Goal: Task Accomplishment & Management: Use online tool/utility

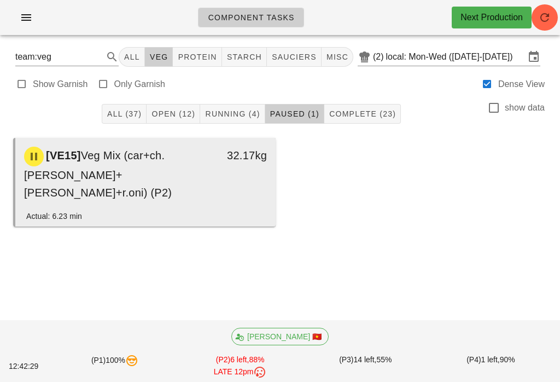
click at [201, 172] on div "[VE15] Veg Mix (car+ch.[PERSON_NAME]+[PERSON_NAME]+r.oni) (P2)" at bounding box center [114, 174] width 192 height 68
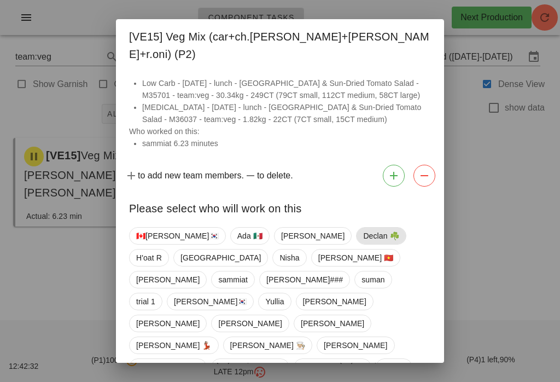
click at [363, 236] on span "Declan ☘️" at bounding box center [381, 236] width 36 height 16
click at [248, 271] on span "sammiat" at bounding box center [233, 279] width 30 height 16
click at [363, 227] on span "Declan ☘️" at bounding box center [381, 236] width 36 height 18
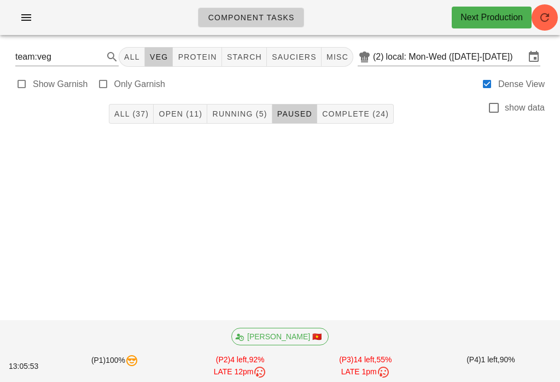
click at [256, 100] on div "All (37) Open (11) Running (5) Paused Complete (24) show data" at bounding box center [280, 113] width 547 height 35
click at [267, 110] on span "Running (5)" at bounding box center [239, 113] width 55 height 9
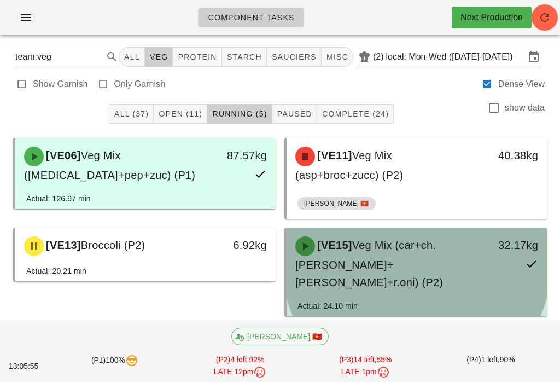
click at [371, 267] on span "Veg Mix (car+ch.tom+cuc+r.oni) (P2)" at bounding box center [370, 263] width 148 height 49
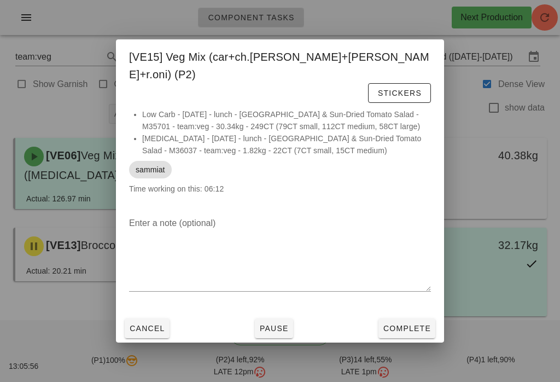
click at [411, 324] on span "Complete" at bounding box center [407, 328] width 48 height 9
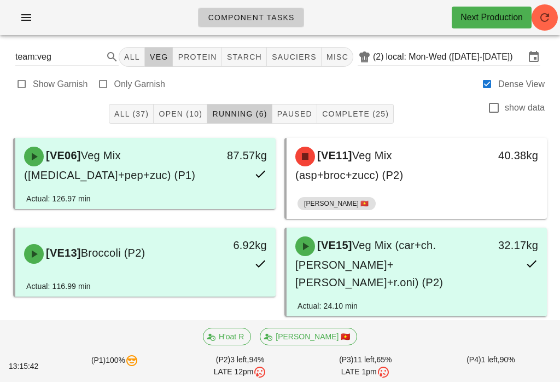
click at [25, 9] on button "button" at bounding box center [26, 18] width 35 height 20
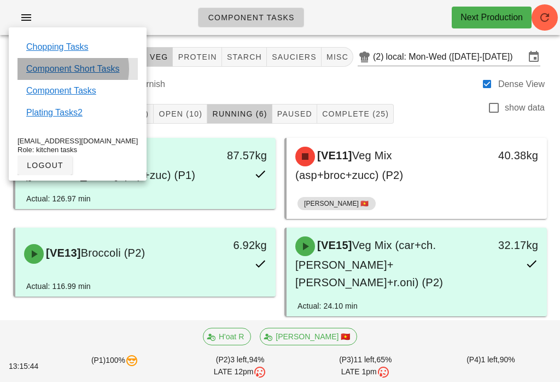
click at [60, 71] on link "Component Short Tasks" at bounding box center [72, 68] width 93 height 13
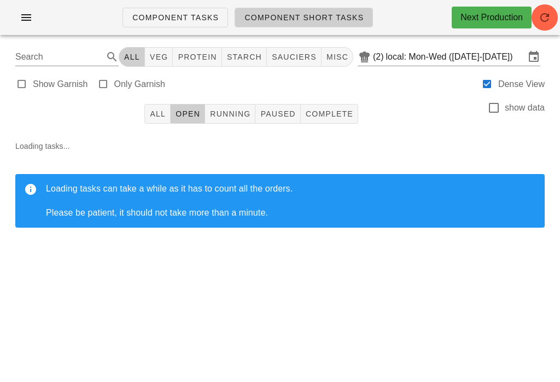
click at [439, 53] on input "local: Mon-Wed ([DATE]-[DATE])" at bounding box center [455, 57] width 139 height 18
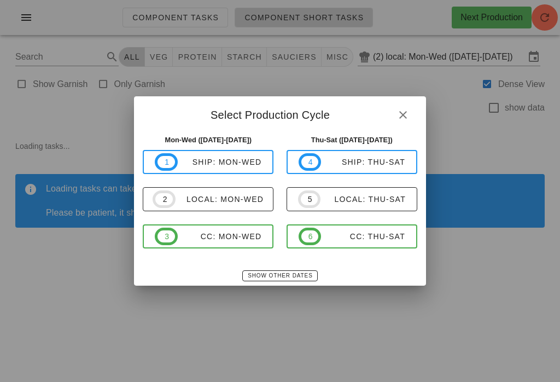
click at [235, 204] on div "local: Mon-Wed" at bounding box center [220, 199] width 88 height 9
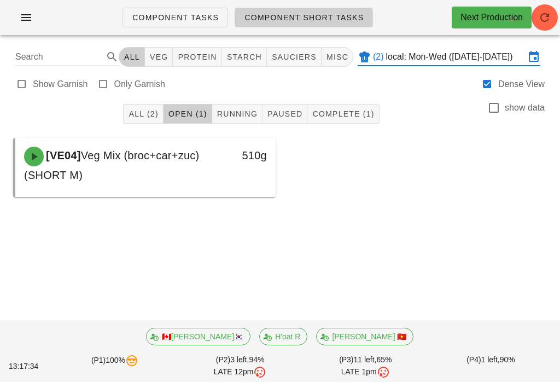
click at [546, 8] on button "button" at bounding box center [545, 17] width 26 height 26
